Goal: Book appointment/travel/reservation

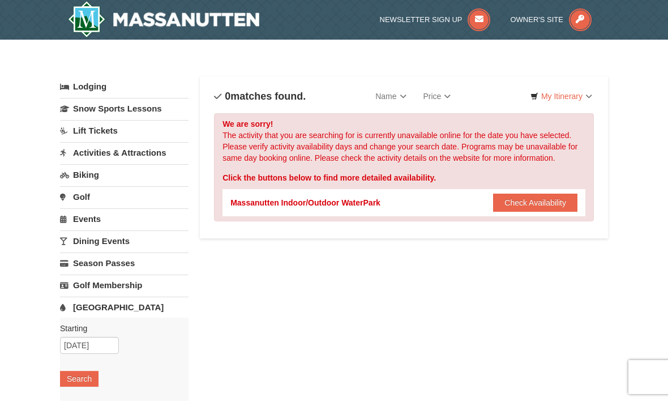
click at [546, 204] on button "Check Availability" at bounding box center [535, 203] width 84 height 18
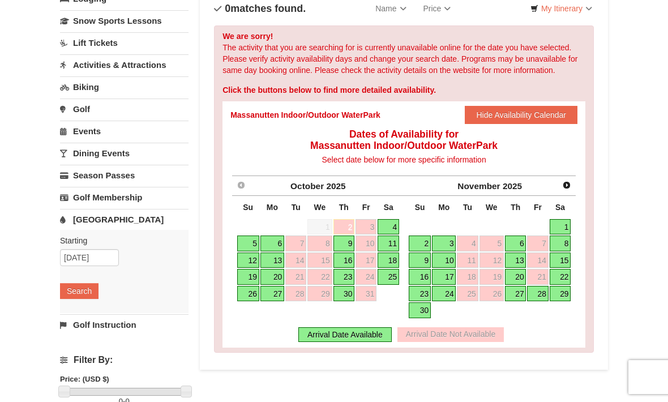
scroll to position [87, 0]
click at [102, 218] on link "[GEOGRAPHIC_DATA]" at bounding box center [124, 219] width 128 height 21
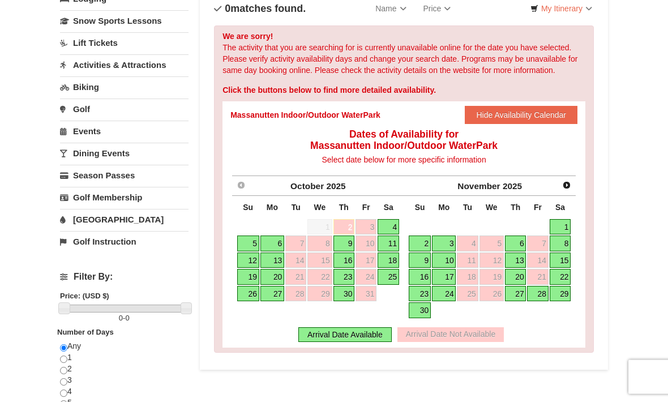
scroll to position [88, 0]
click at [114, 220] on link "[GEOGRAPHIC_DATA]" at bounding box center [124, 219] width 128 height 21
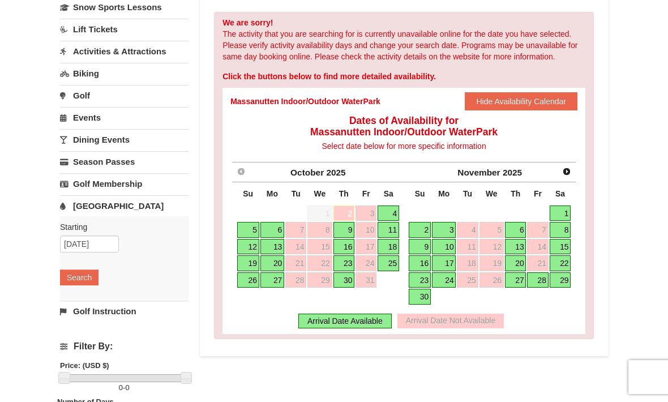
scroll to position [110, 0]
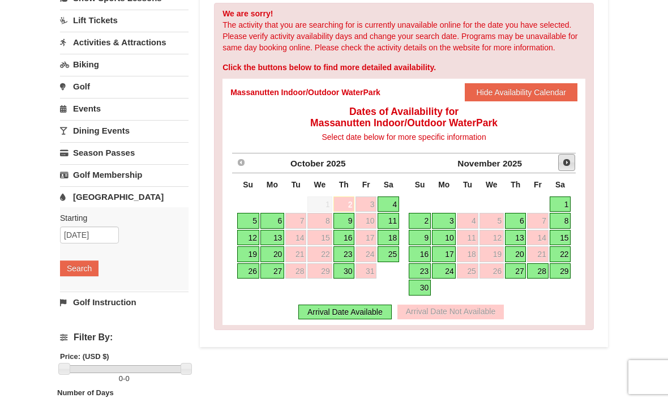
click at [568, 160] on span "Next" at bounding box center [566, 162] width 9 height 9
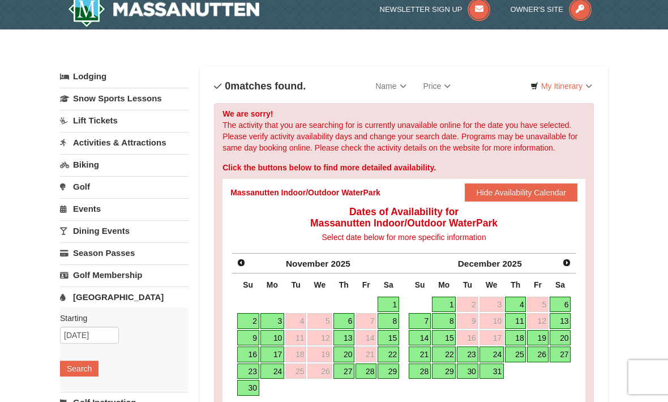
scroll to position [0, 0]
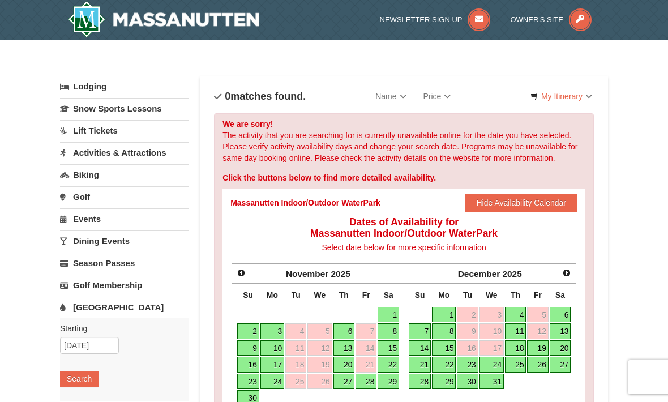
click at [146, 156] on link "Activities & Attractions" at bounding box center [124, 152] width 128 height 21
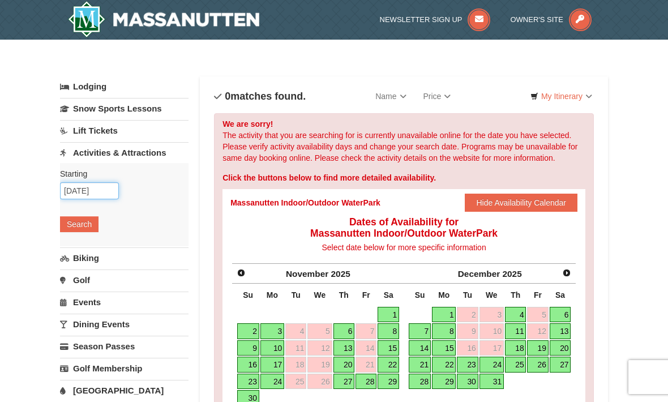
click at [110, 191] on input "[DATE]" at bounding box center [89, 190] width 59 height 17
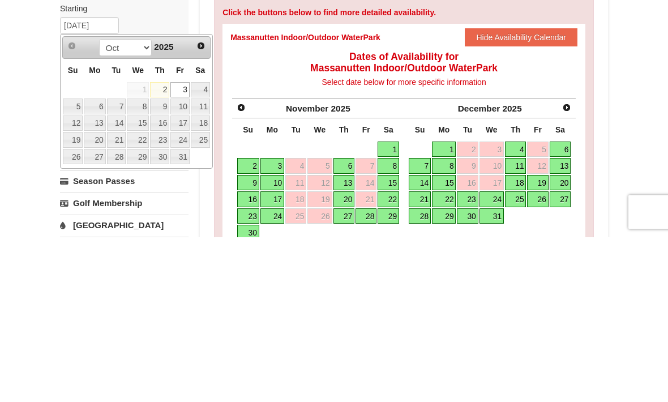
click at [204, 207] on span "Next" at bounding box center [200, 211] width 9 height 9
click at [203, 207] on span "Next" at bounding box center [200, 211] width 9 height 9
click at [166, 297] on link "25" at bounding box center [159, 305] width 19 height 16
type input "12/25/2025"
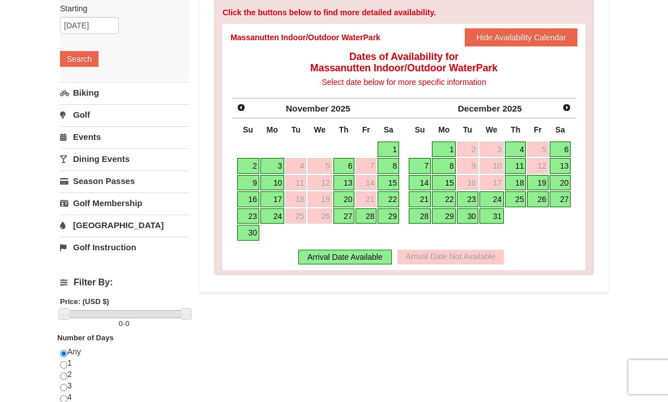
click at [89, 64] on button "Search" at bounding box center [79, 59] width 38 height 16
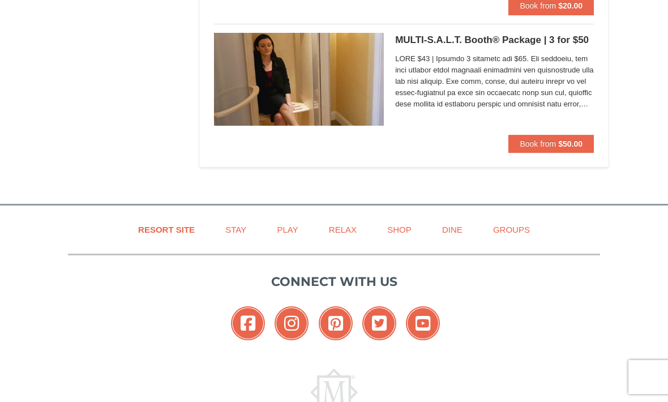
scroll to position [2018, 0]
click at [287, 224] on link "Play" at bounding box center [287, 229] width 49 height 25
